Goal: Task Accomplishment & Management: Use online tool/utility

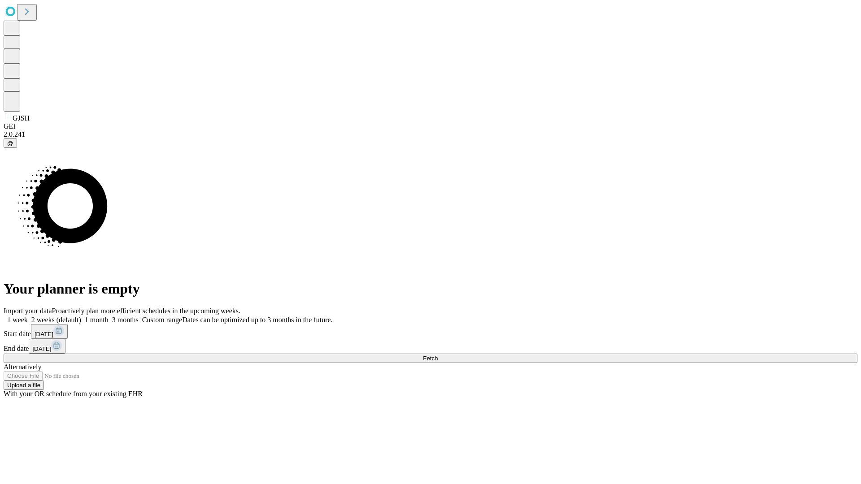
click at [438, 355] on span "Fetch" at bounding box center [430, 358] width 15 height 7
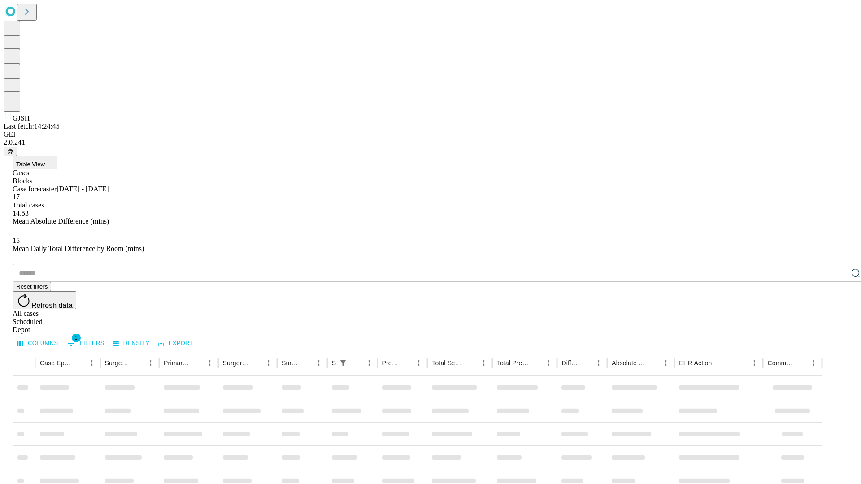
click at [838, 326] on div "Depot" at bounding box center [440, 330] width 854 height 8
